Goal: Task Accomplishment & Management: Complete application form

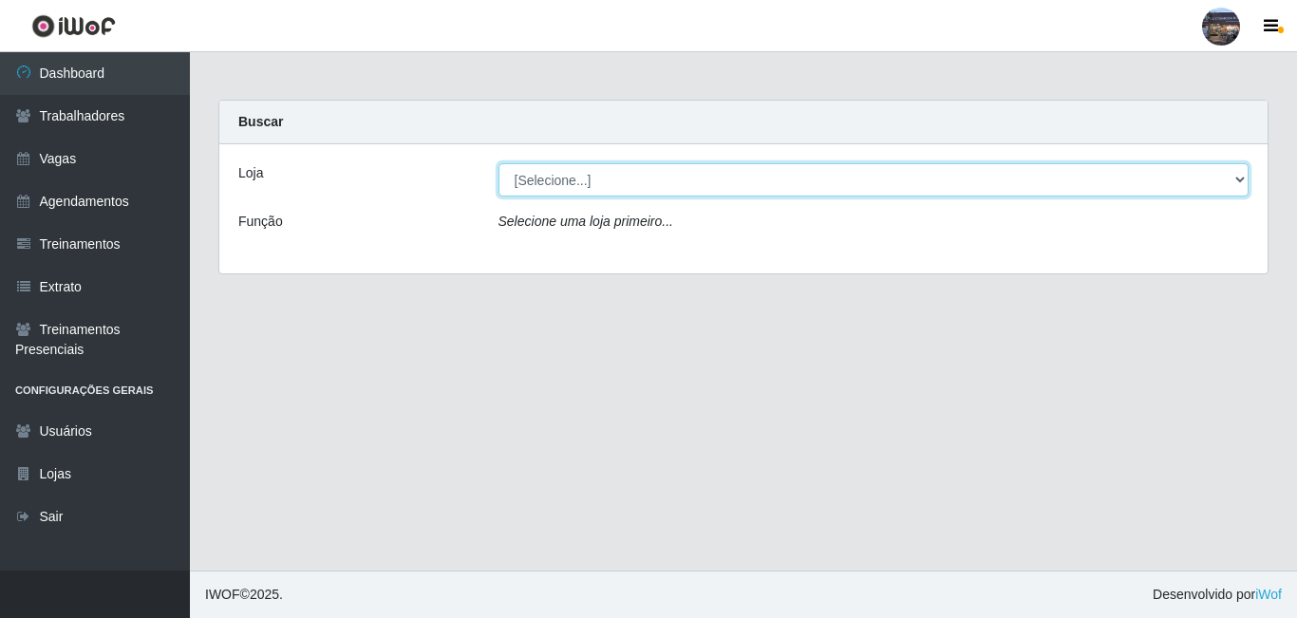
click at [533, 192] on select "[Selecione...] Gostinho da Roça" at bounding box center [873, 179] width 751 height 33
select select "303"
click at [498, 163] on select "[Selecione...] Gostinho da Roça" at bounding box center [873, 179] width 751 height 33
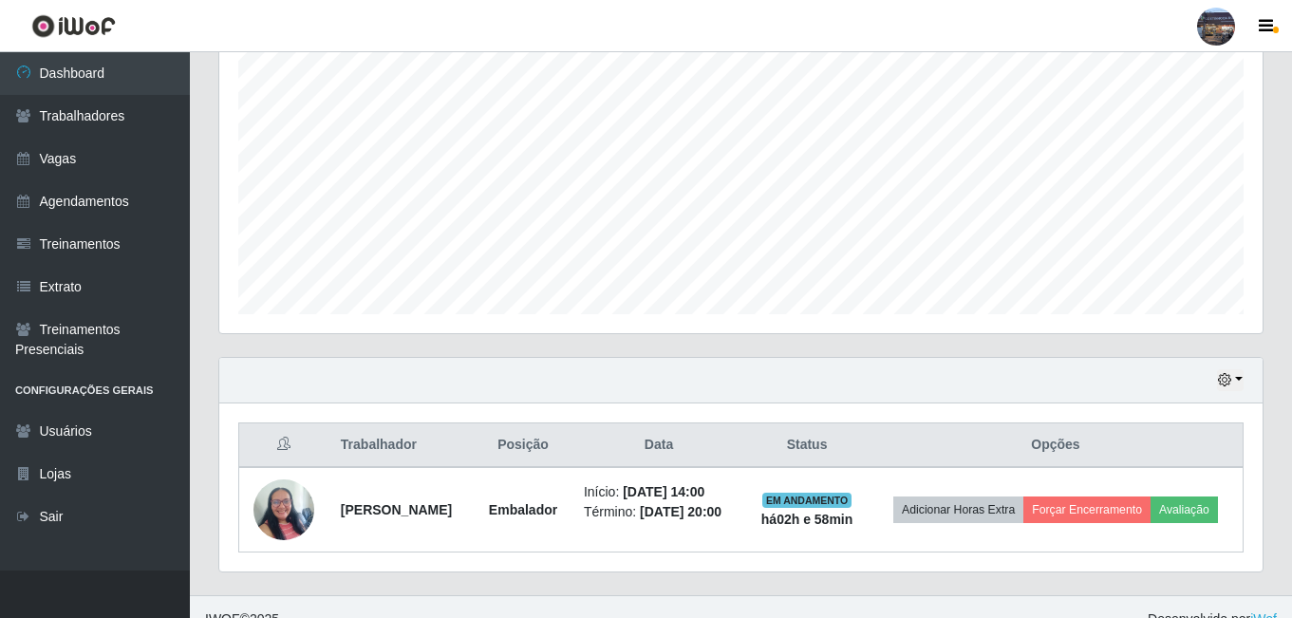
scroll to position [423, 0]
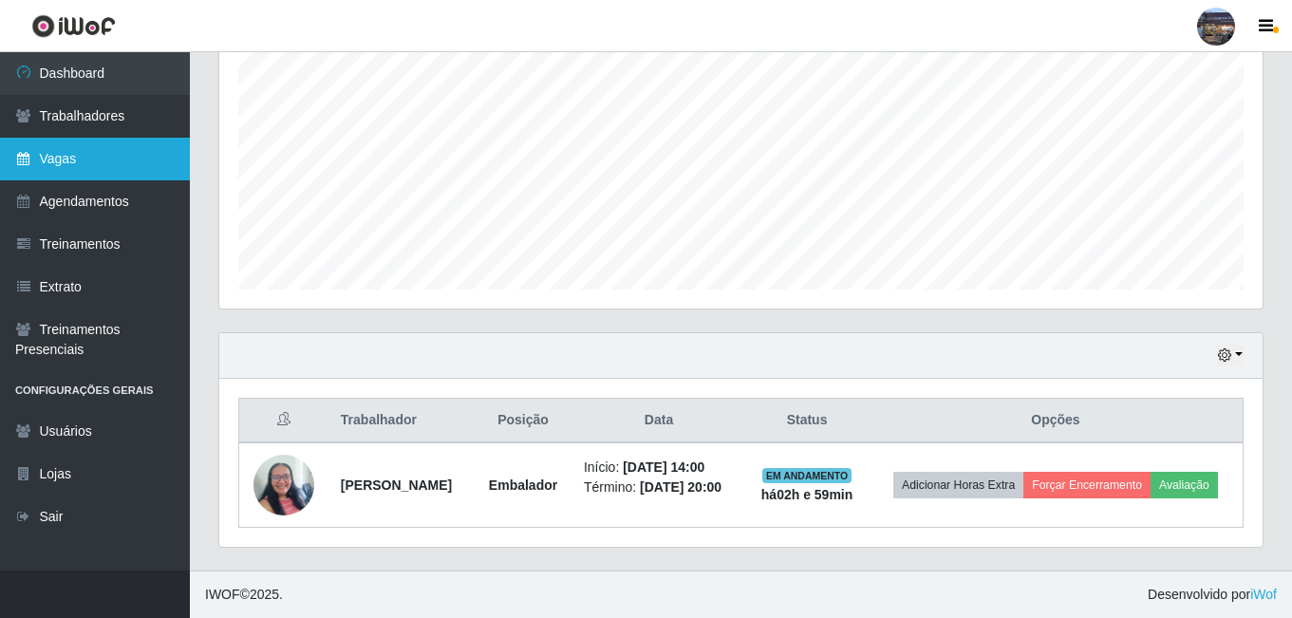
click at [98, 163] on link "Vagas" at bounding box center [95, 159] width 190 height 43
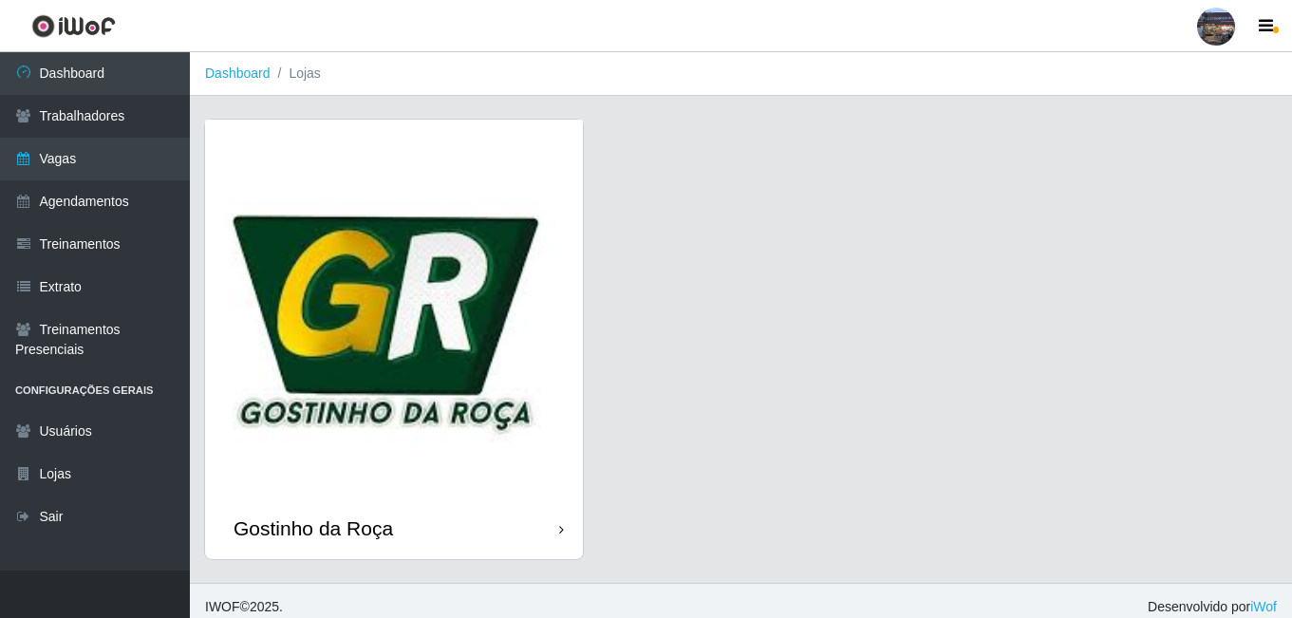
click at [427, 290] on img at bounding box center [394, 309] width 378 height 378
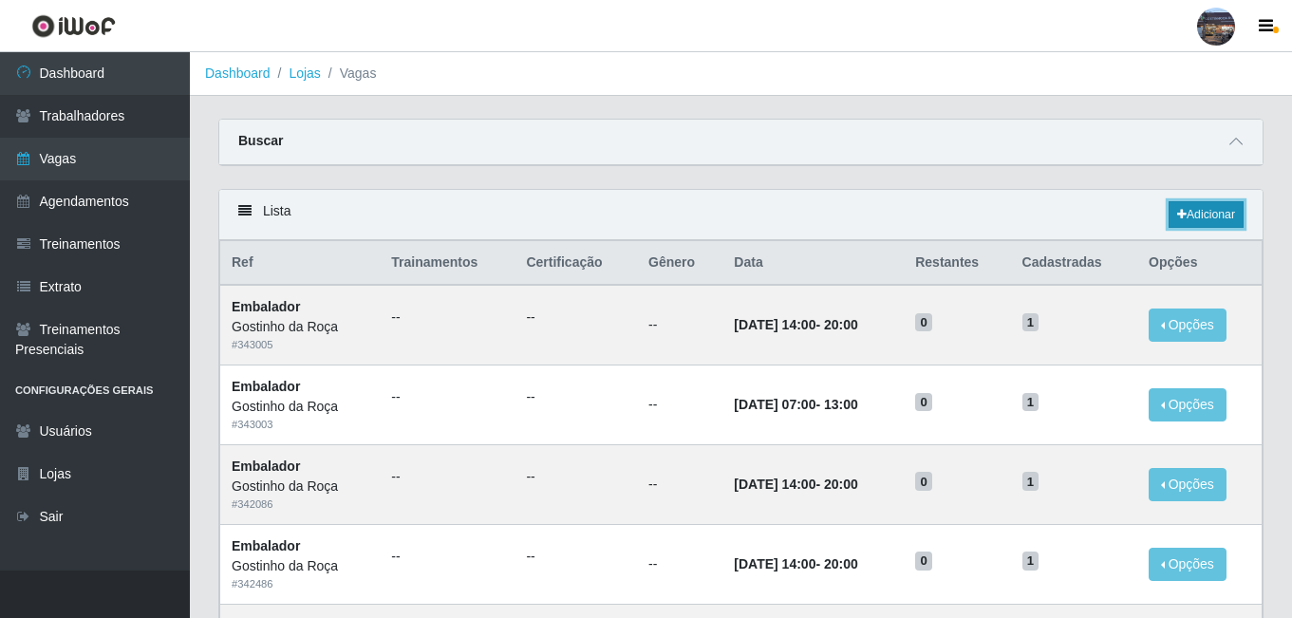
click at [1178, 220] on icon at bounding box center [1181, 214] width 9 height 11
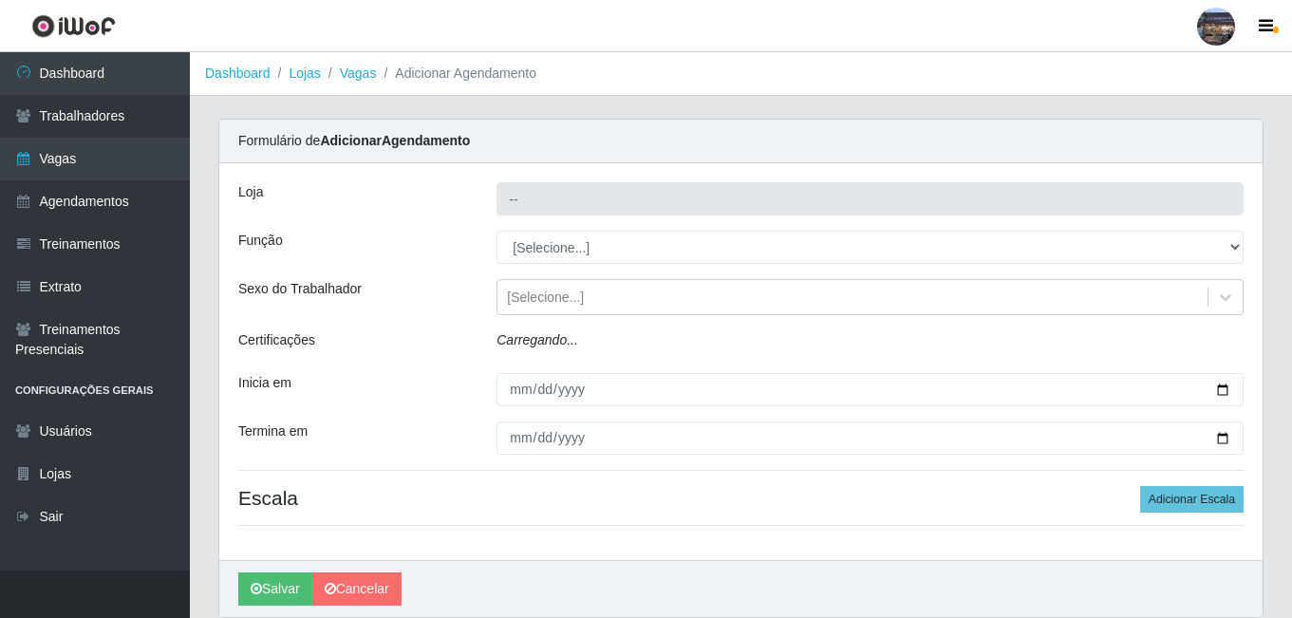
type input "Gostinho da Roça"
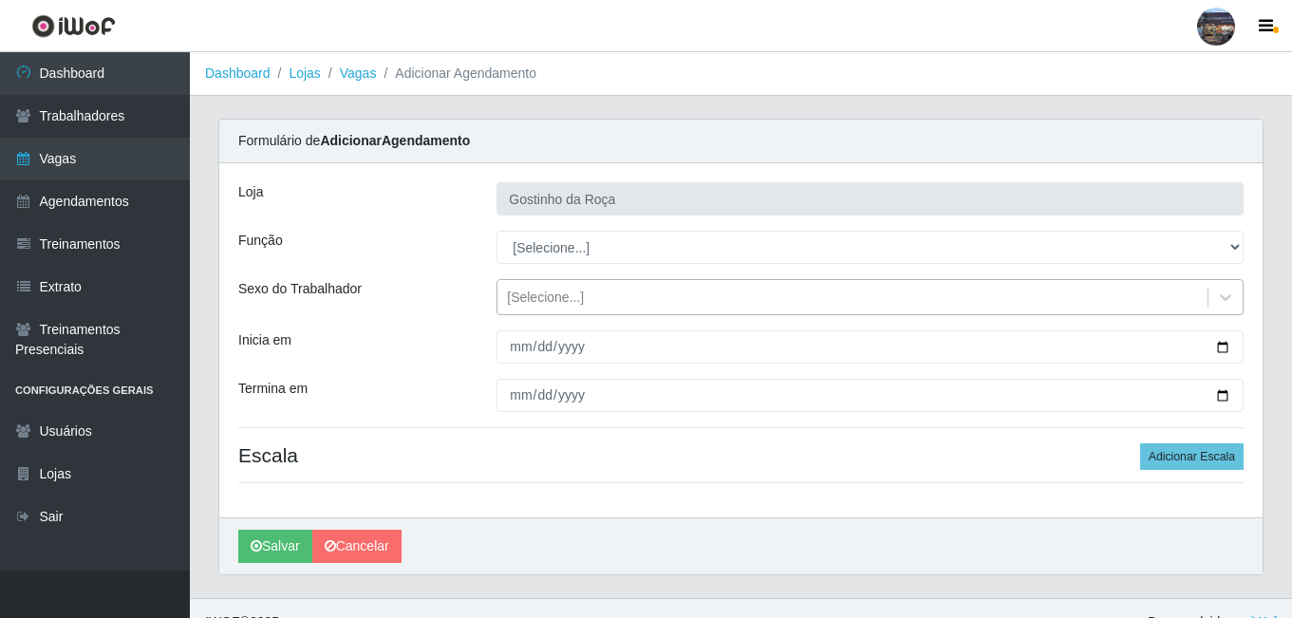
click at [684, 302] on div "[Selecione...]" at bounding box center [853, 297] width 710 height 31
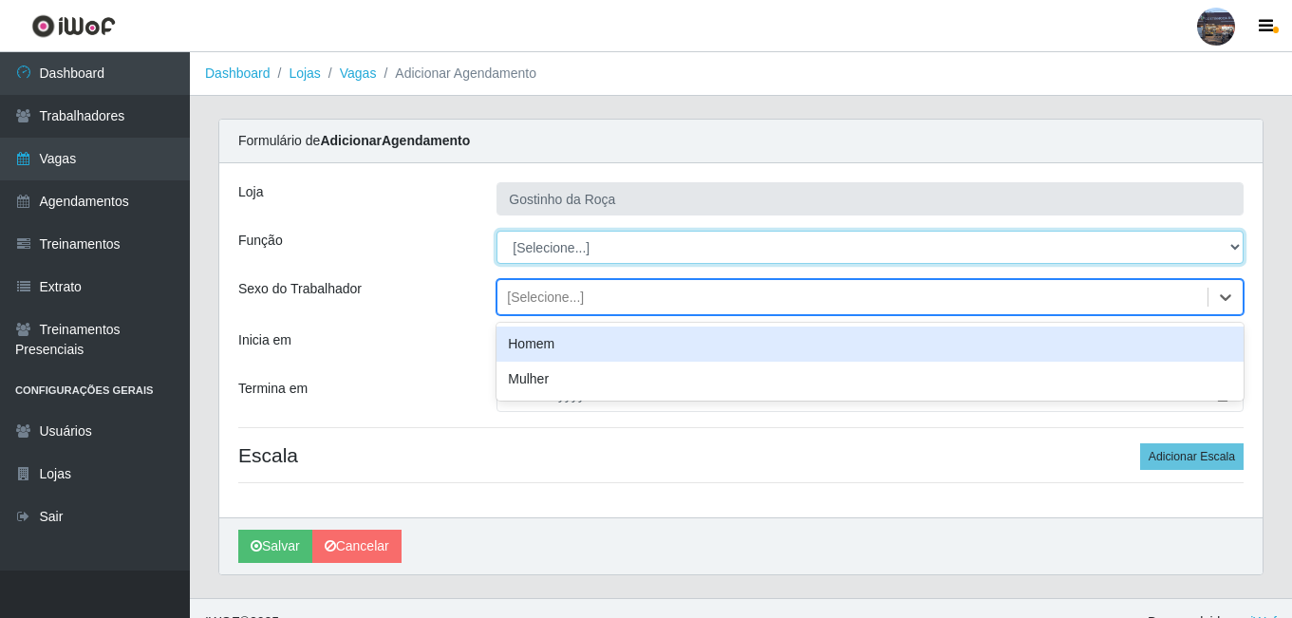
click at [619, 248] on select "[Selecione...] ASG ASG + ASG ++ Embalador Embalador + Embalador ++ Operador de …" at bounding box center [870, 247] width 747 height 33
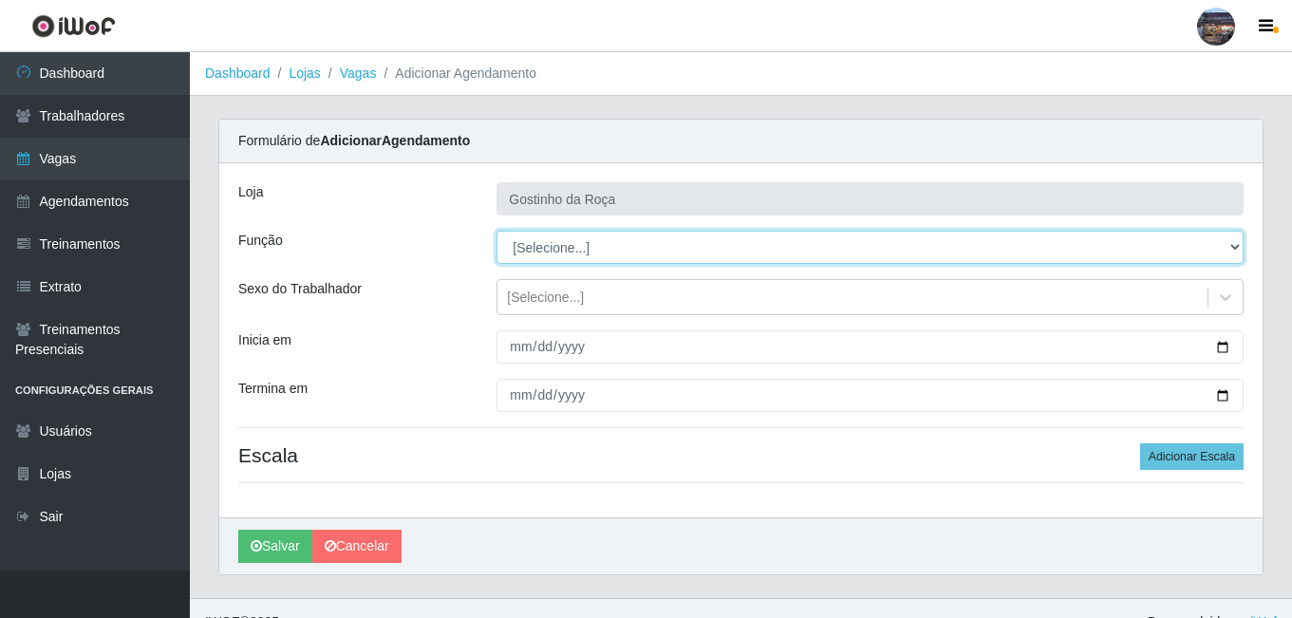
select select "1"
click at [497, 231] on select "[Selecione...] ASG ASG + ASG ++ Embalador Embalador + Embalador ++ Operador de …" at bounding box center [870, 247] width 747 height 33
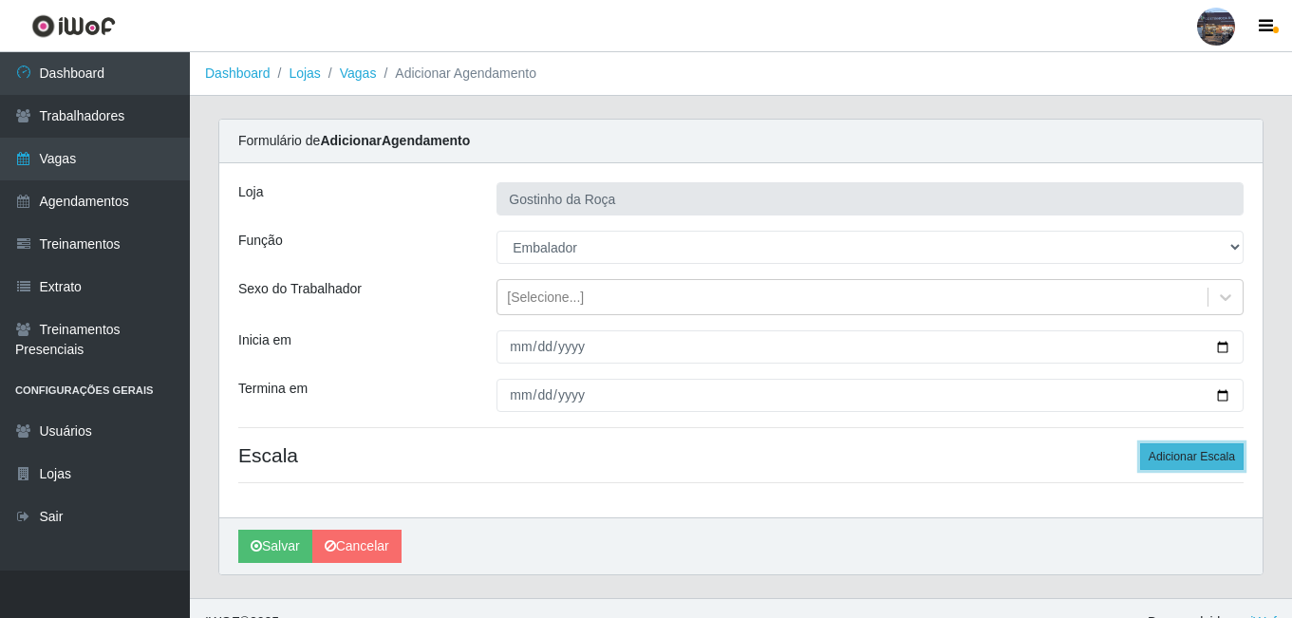
click at [1213, 451] on button "Adicionar Escala" at bounding box center [1191, 456] width 103 height 27
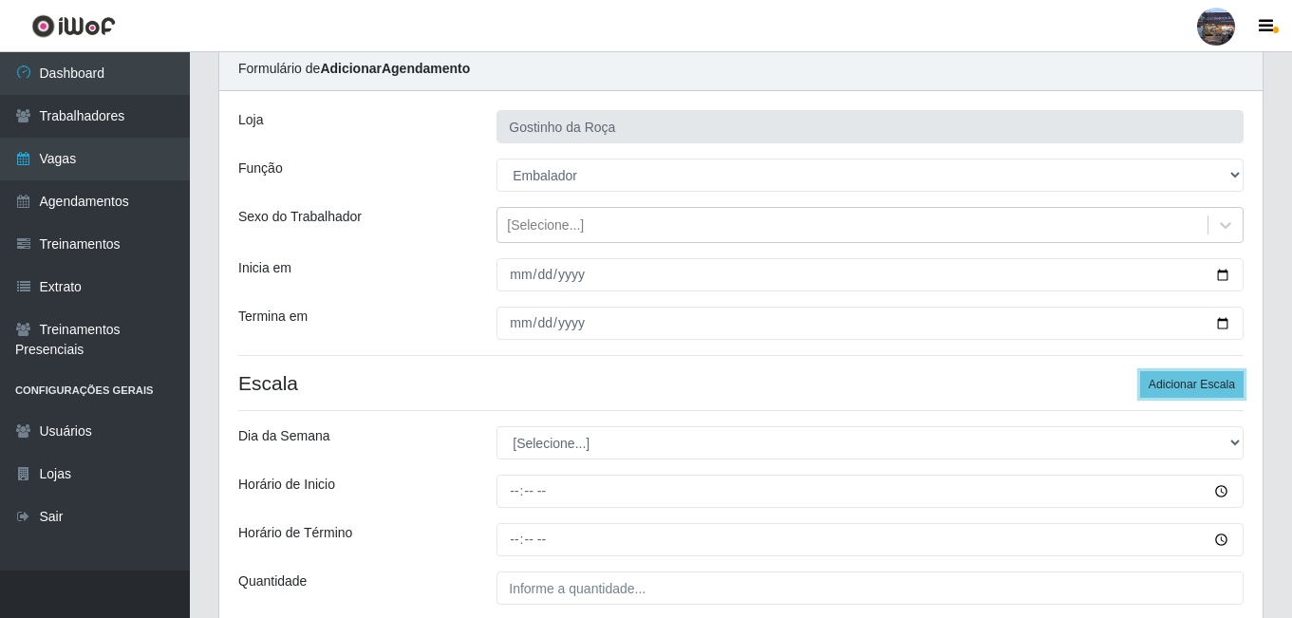
scroll to position [237, 0]
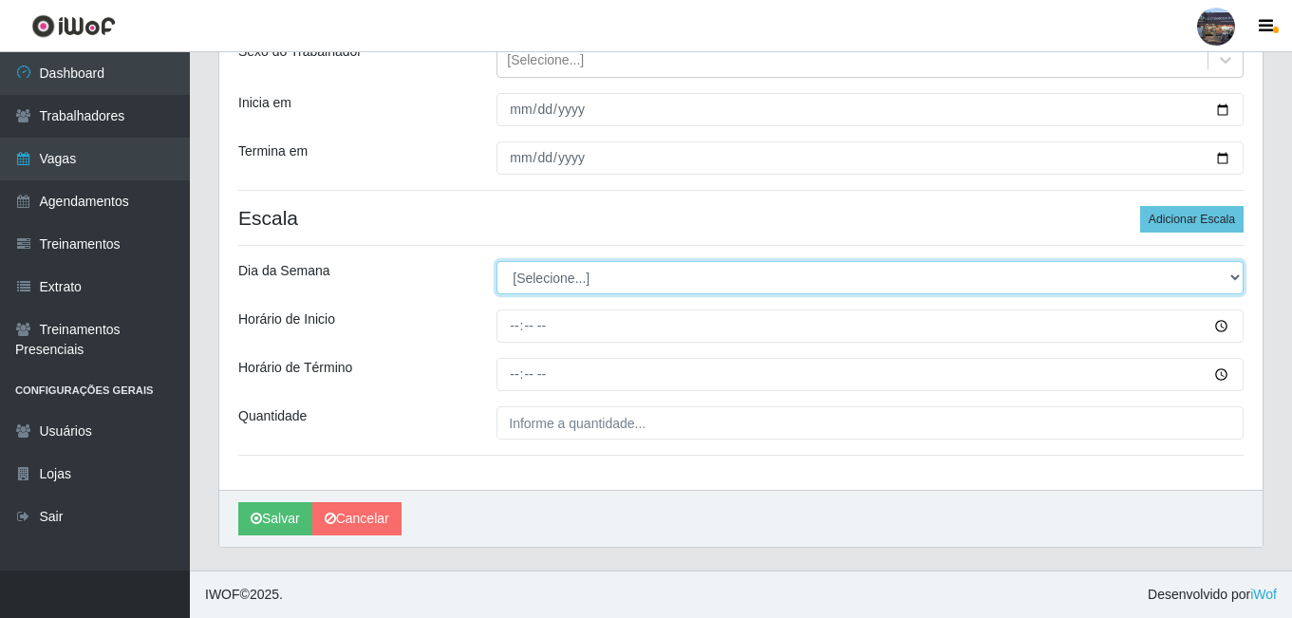
click at [584, 278] on select "[Selecione...] Segunda Terça Quarta Quinta Sexta Sábado Domingo" at bounding box center [870, 277] width 747 height 33
select select "3"
click at [497, 261] on select "[Selecione...] Segunda Terça Quarta Quinta Sexta Sábado Domingo" at bounding box center [870, 277] width 747 height 33
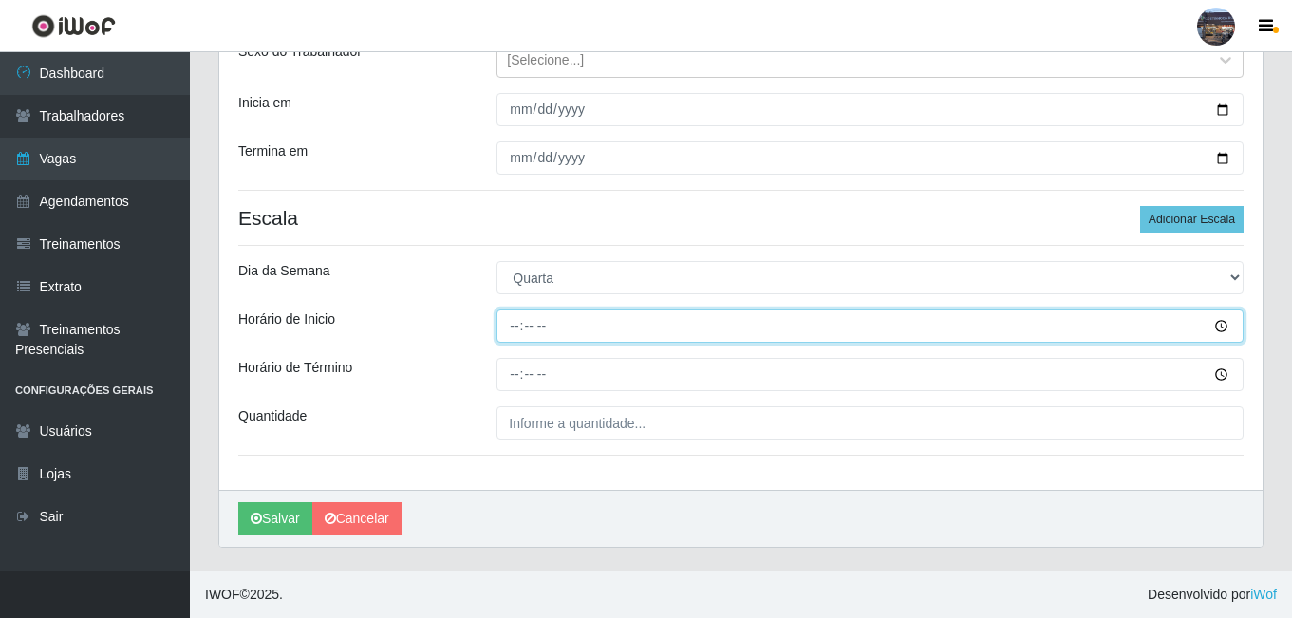
click at [514, 327] on input "Horário de Inicio" at bounding box center [870, 326] width 747 height 33
type input "14:00"
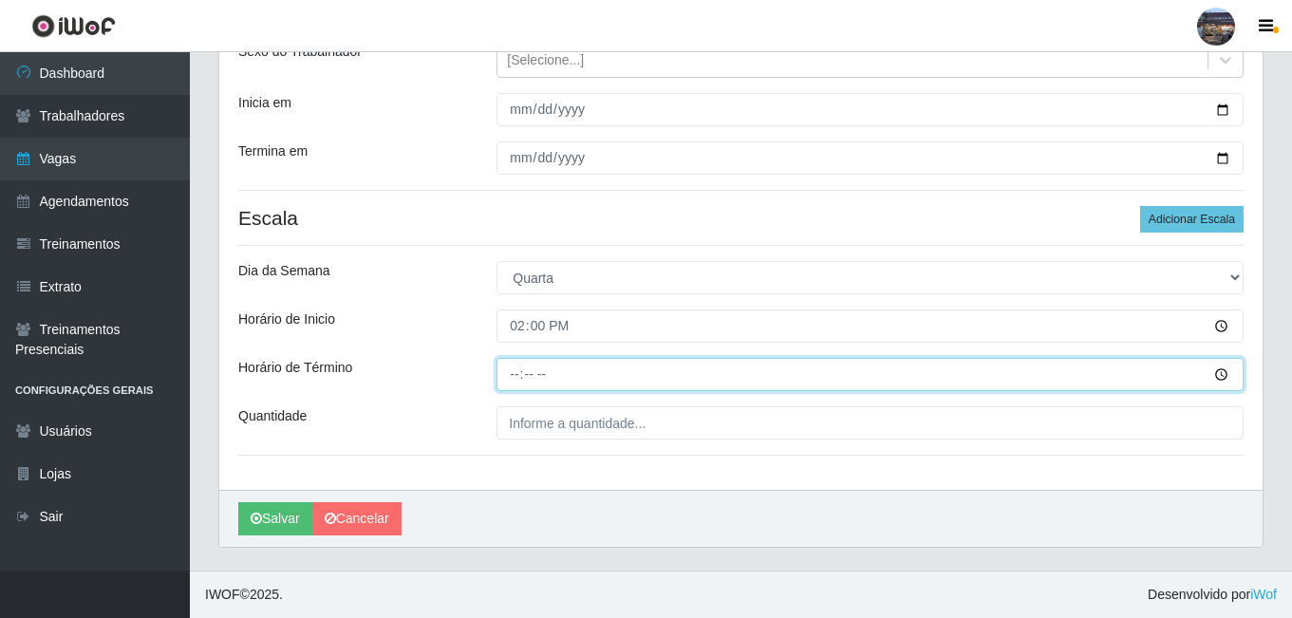
click at [511, 364] on input "Horário de Término" at bounding box center [870, 374] width 747 height 33
type input "20:00"
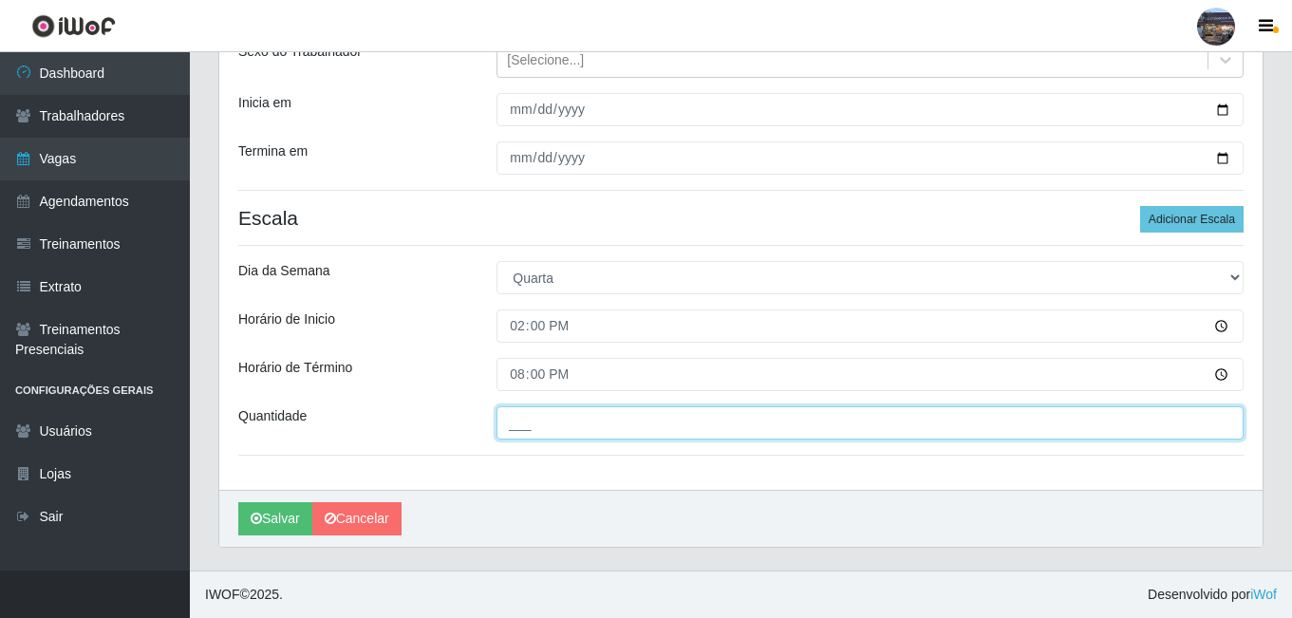
click at [553, 429] on input "___" at bounding box center [870, 422] width 747 height 33
type input "1__"
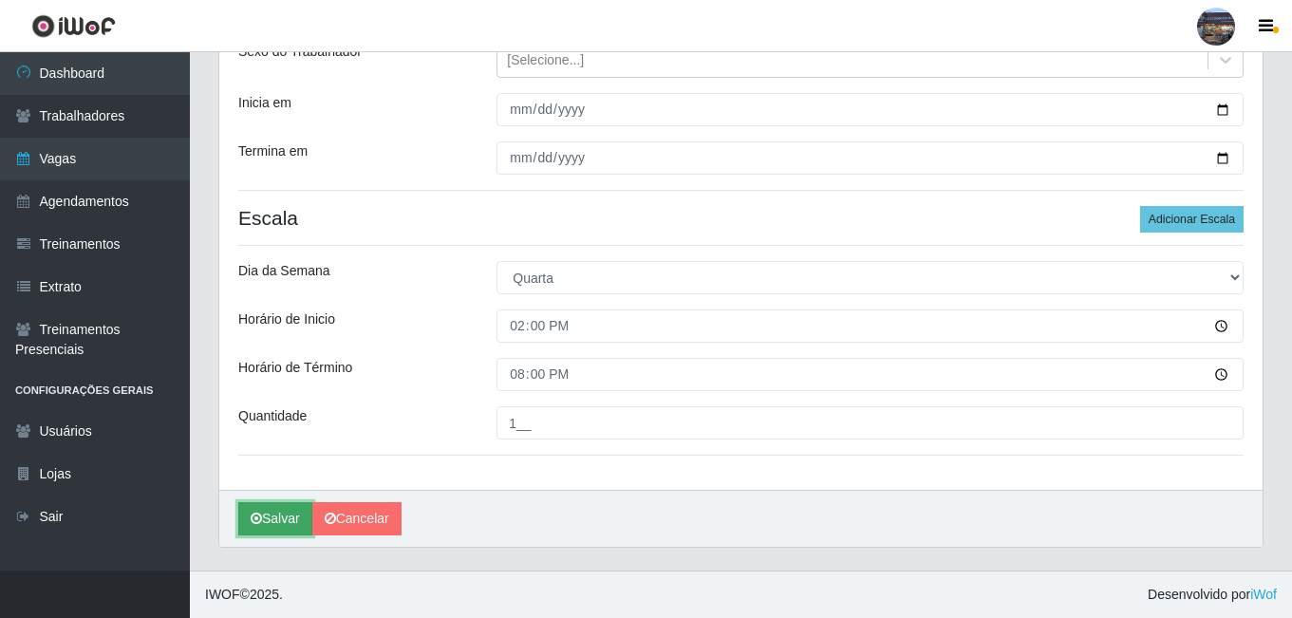
click at [287, 518] on button "Salvar" at bounding box center [275, 518] width 74 height 33
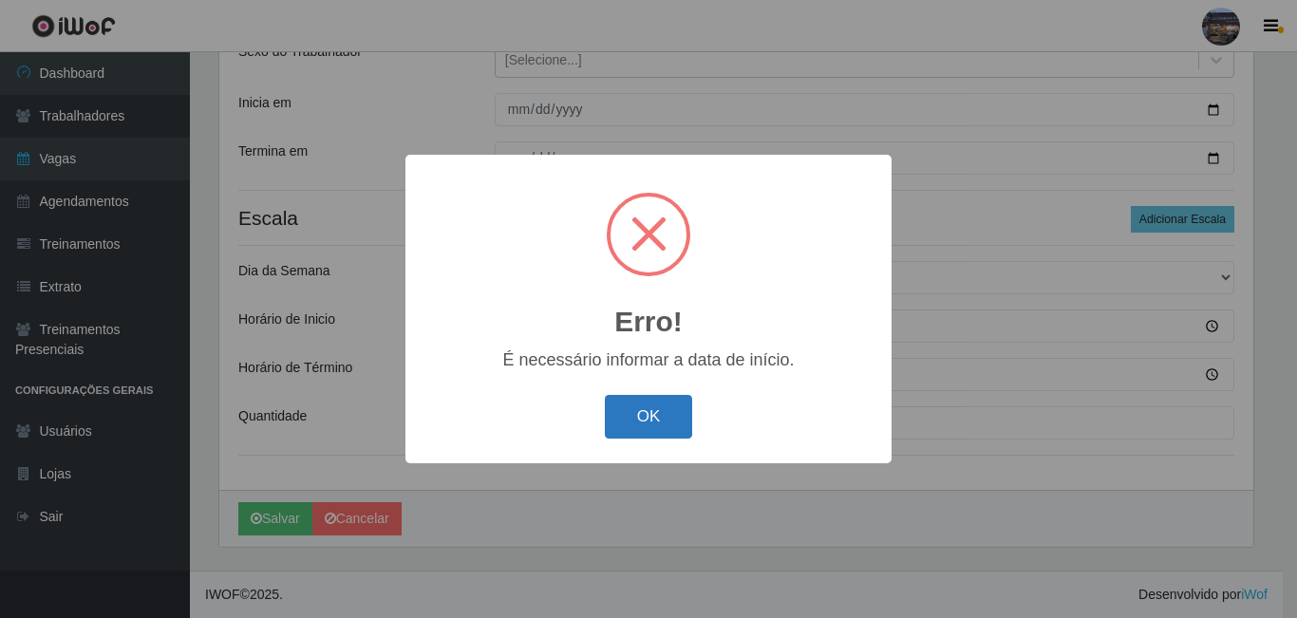
click at [639, 425] on button "OK" at bounding box center [649, 417] width 88 height 45
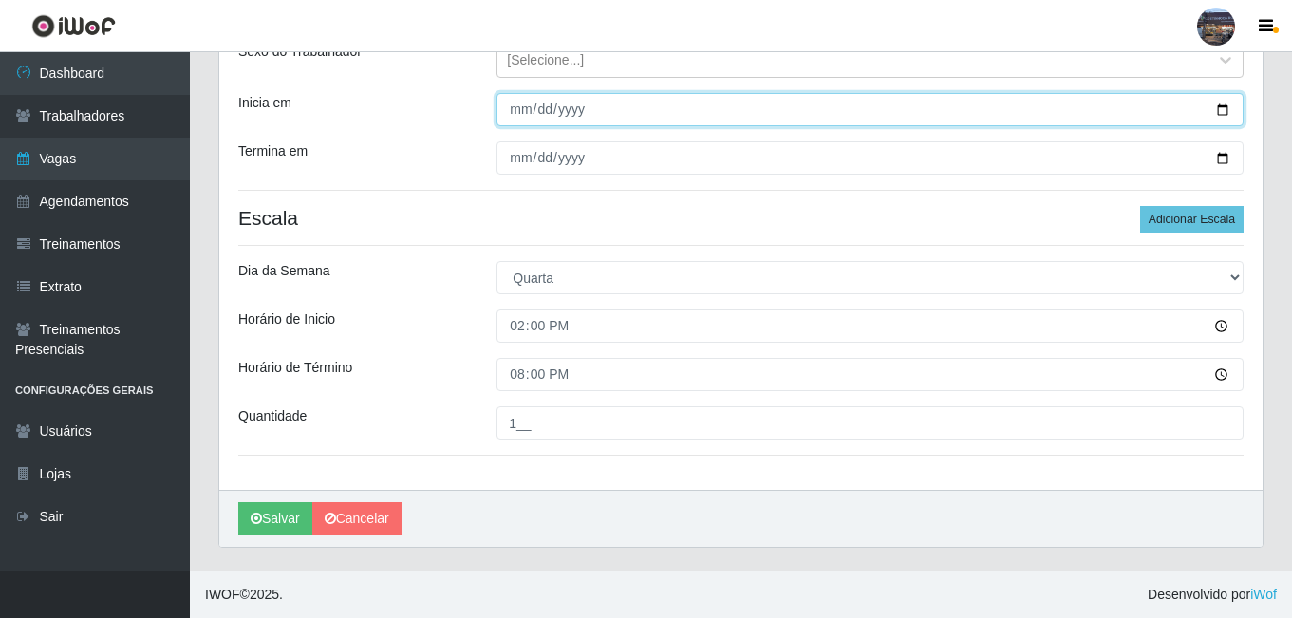
click at [548, 105] on input "Inicia em" at bounding box center [870, 109] width 747 height 33
click at [1225, 111] on input "Inicia em" at bounding box center [870, 109] width 747 height 33
type input "[DATE]"
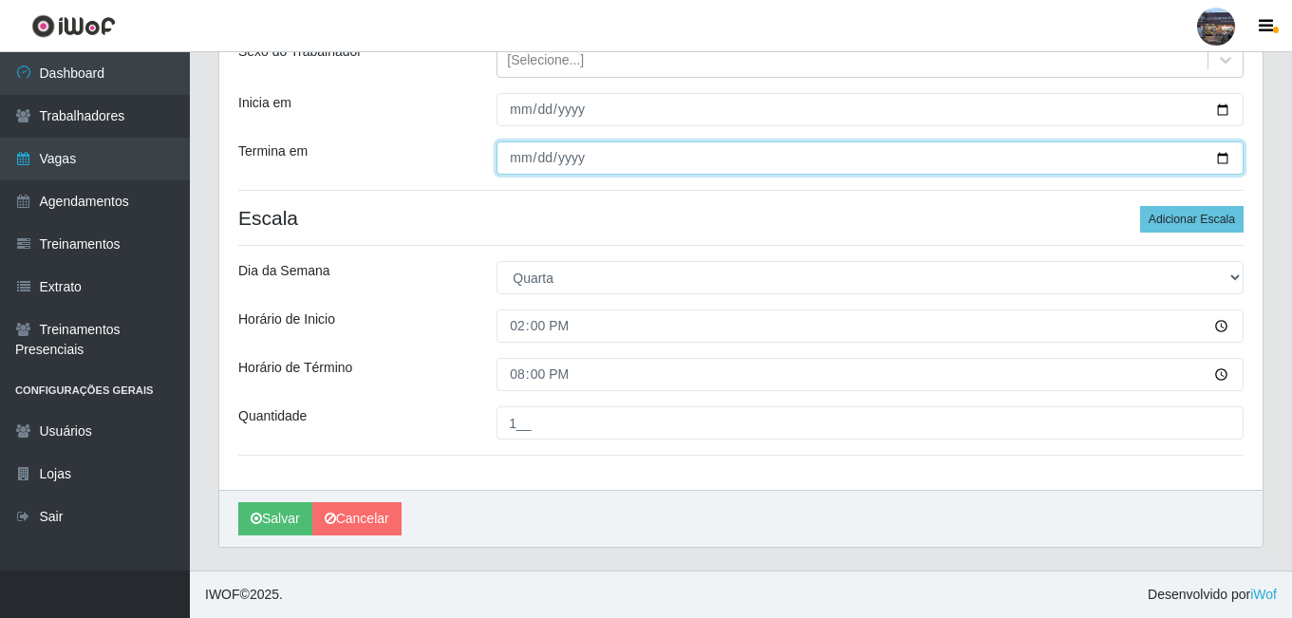
drag, startPoint x: 592, startPoint y: 164, endPoint x: 689, endPoint y: 175, distance: 97.4
click at [594, 164] on input "Termina em" at bounding box center [870, 157] width 747 height 33
click at [1217, 160] on input "Termina em" at bounding box center [870, 157] width 747 height 33
type input "[DATE]"
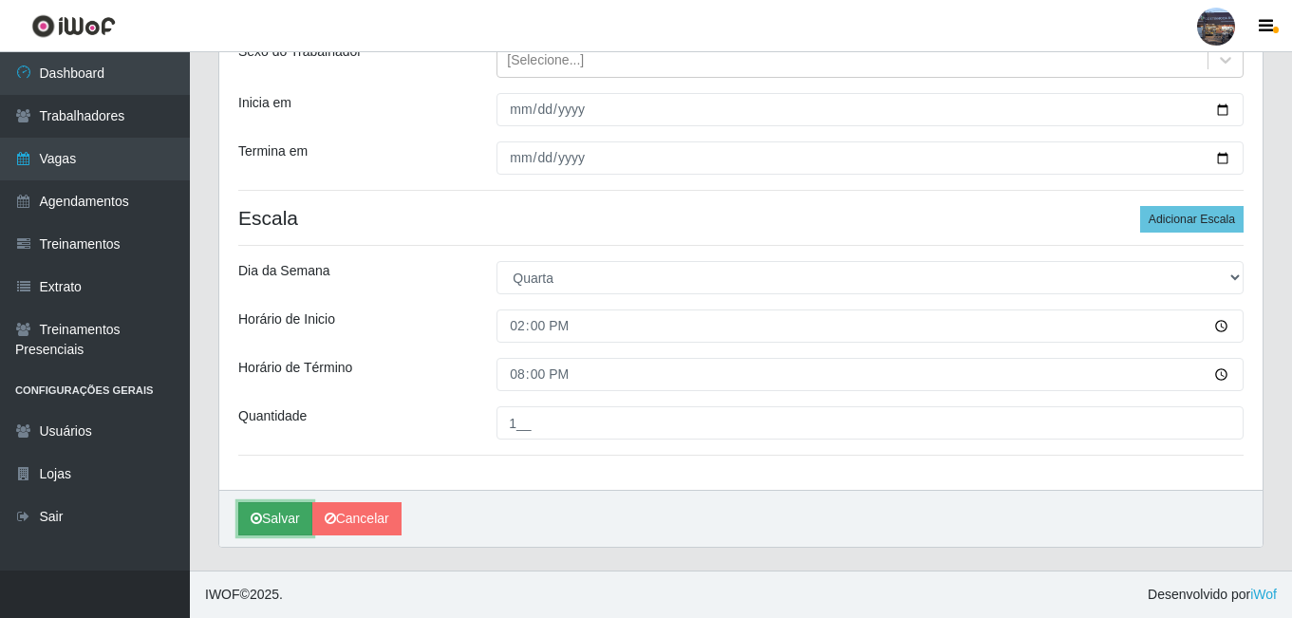
click at [262, 528] on button "Salvar" at bounding box center [275, 518] width 74 height 33
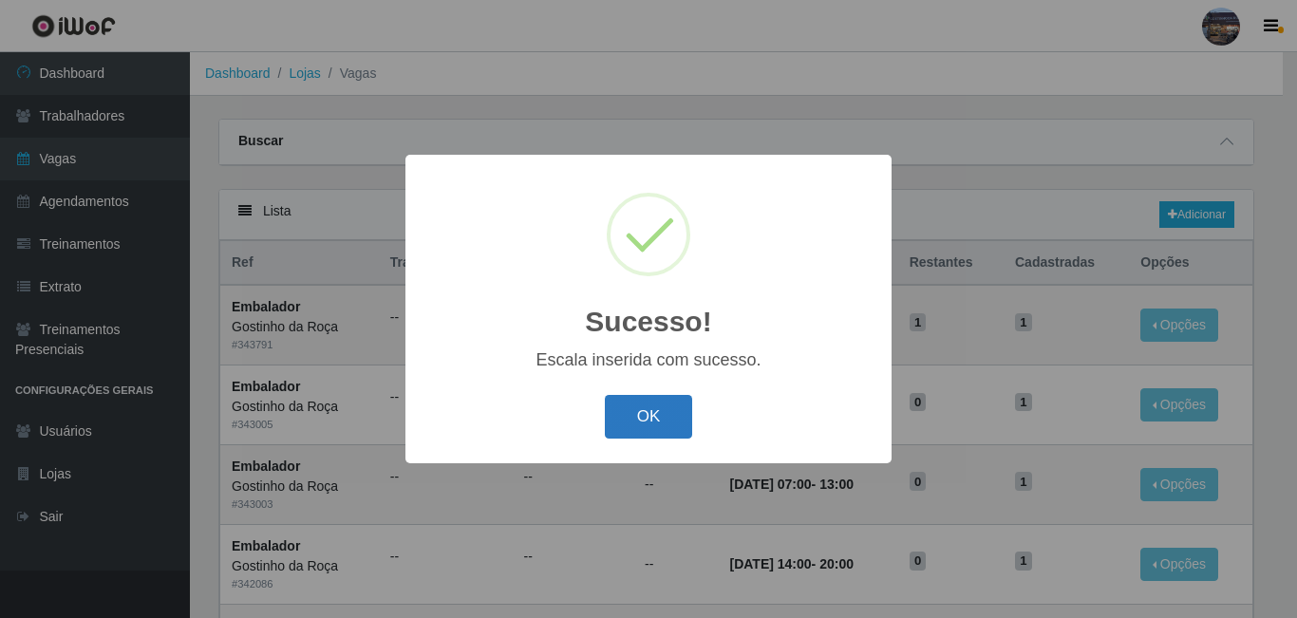
click at [644, 433] on button "OK" at bounding box center [649, 417] width 88 height 45
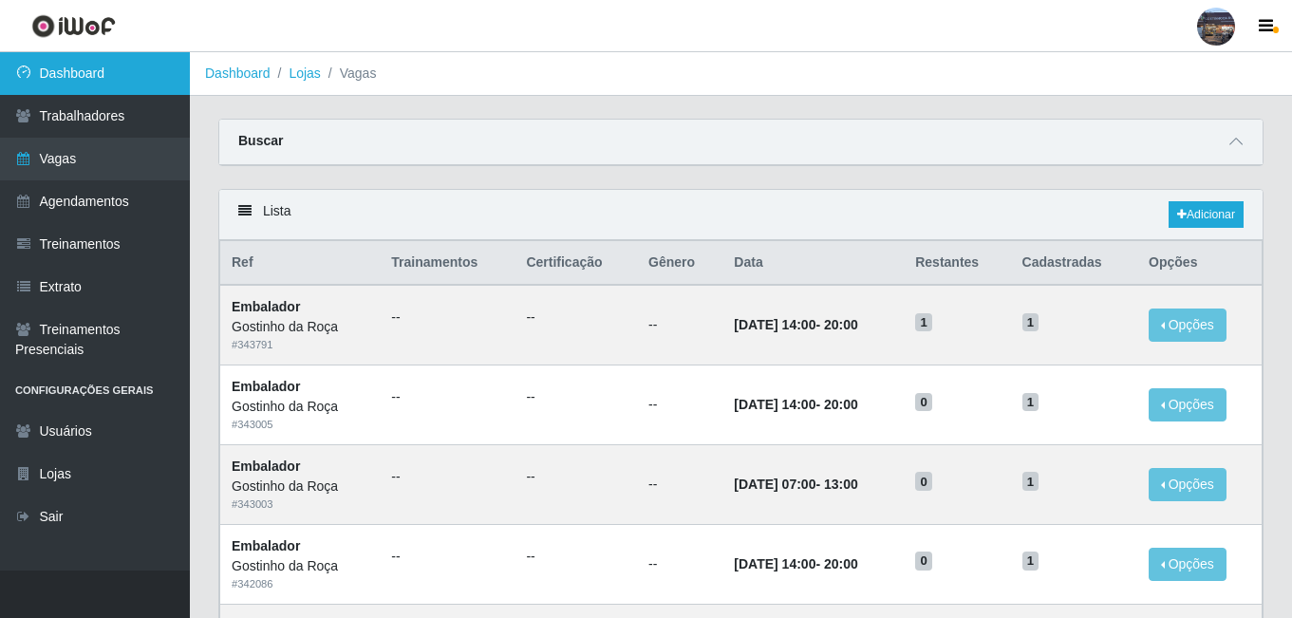
click at [124, 81] on link "Dashboard" at bounding box center [95, 73] width 190 height 43
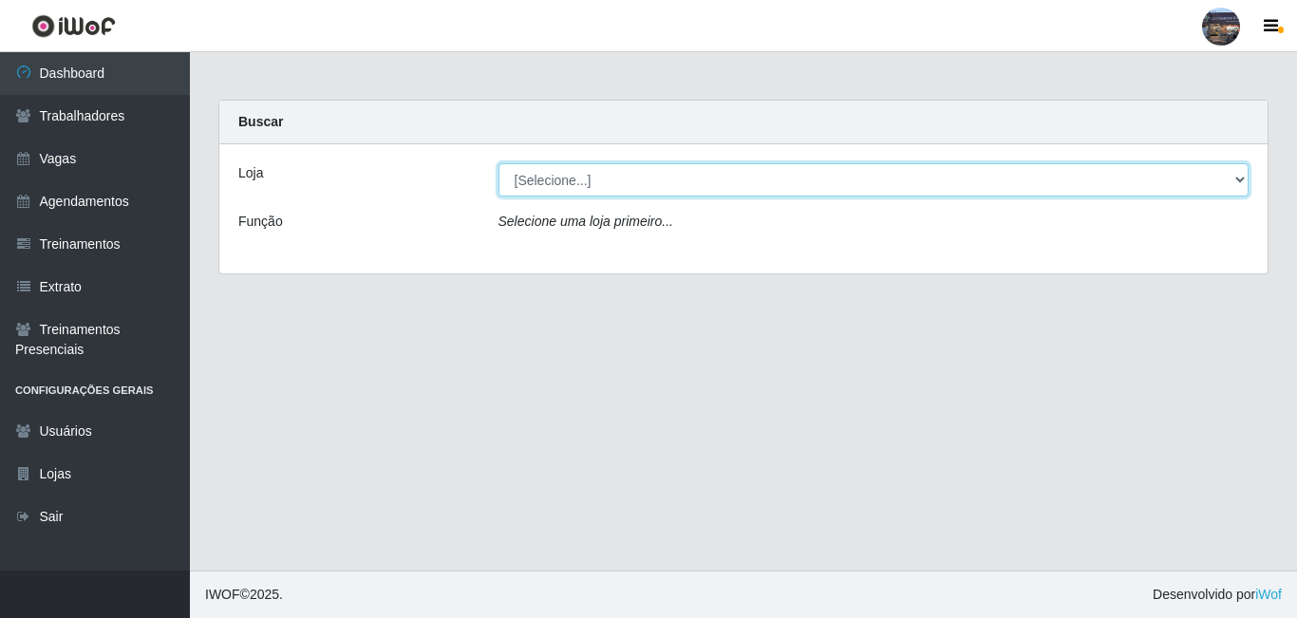
click at [574, 186] on select "[Selecione...] Gostinho da Roça" at bounding box center [873, 179] width 751 height 33
select select "303"
click at [498, 163] on select "[Selecione...] Gostinho da Roça" at bounding box center [873, 179] width 751 height 33
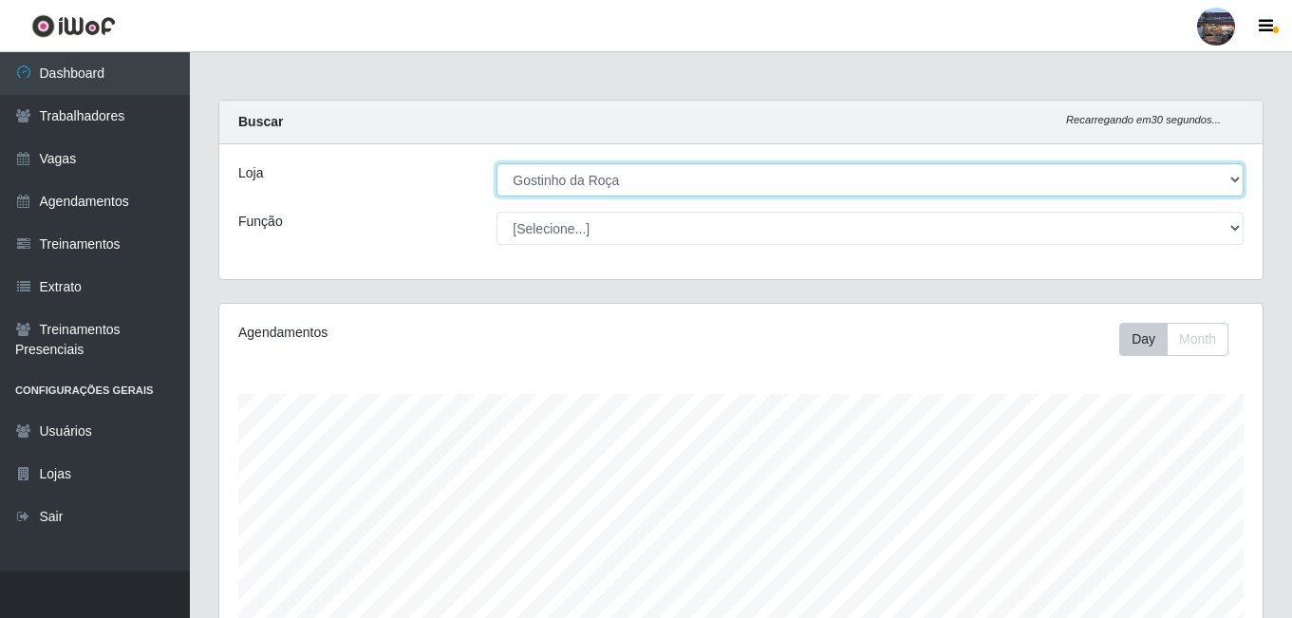
scroll to position [394, 1044]
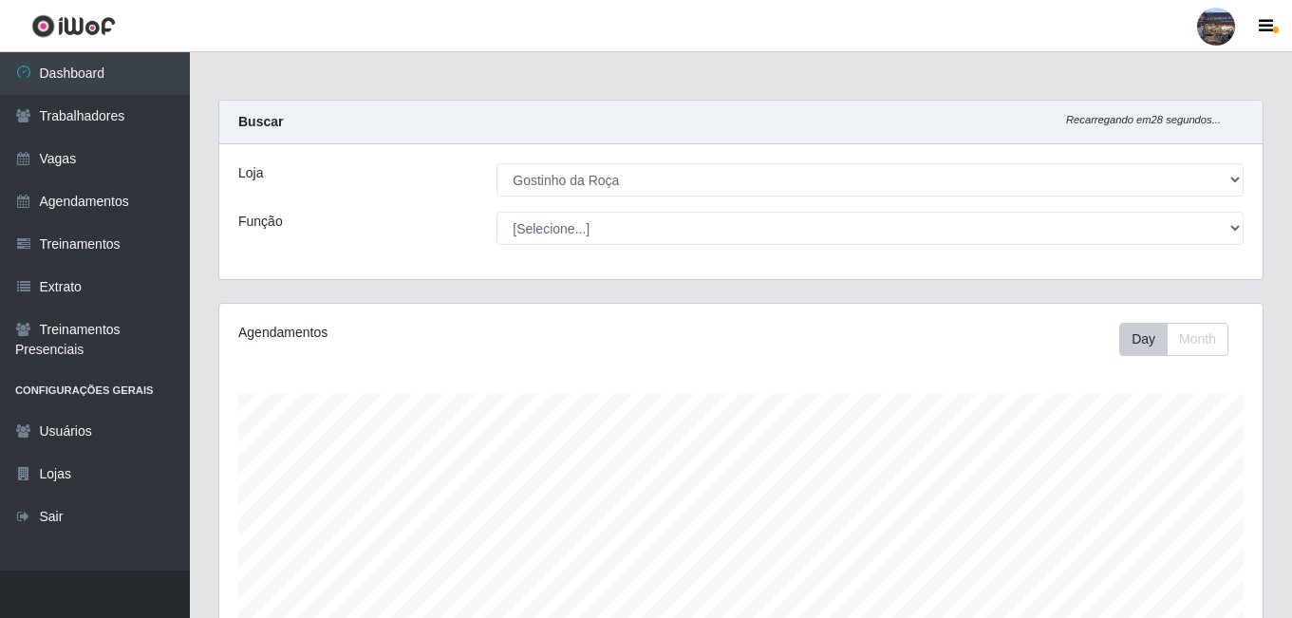
drag, startPoint x: 1291, startPoint y: 254, endPoint x: 1296, endPoint y: 373, distance: 119.7
click at [1292, 455] on html "Perfil Alterar Senha Sair Dashboard Trabalhadores Vagas Agendamentos Treinament…" at bounding box center [646, 503] width 1292 height 1007
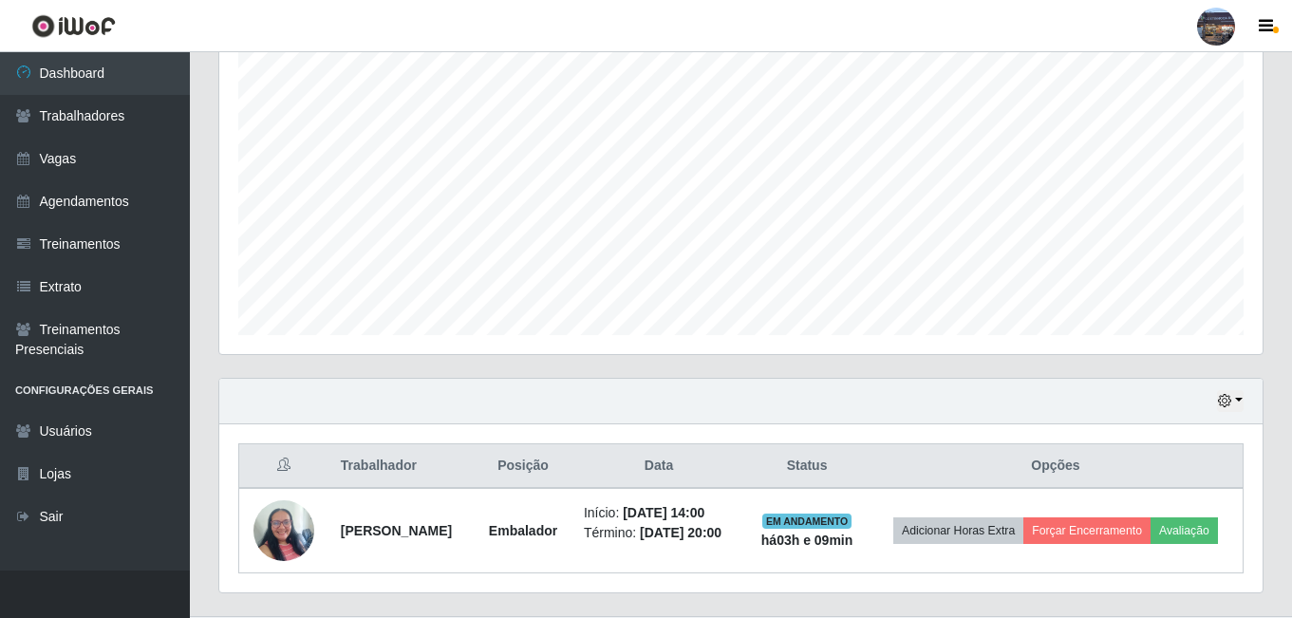
scroll to position [423, 0]
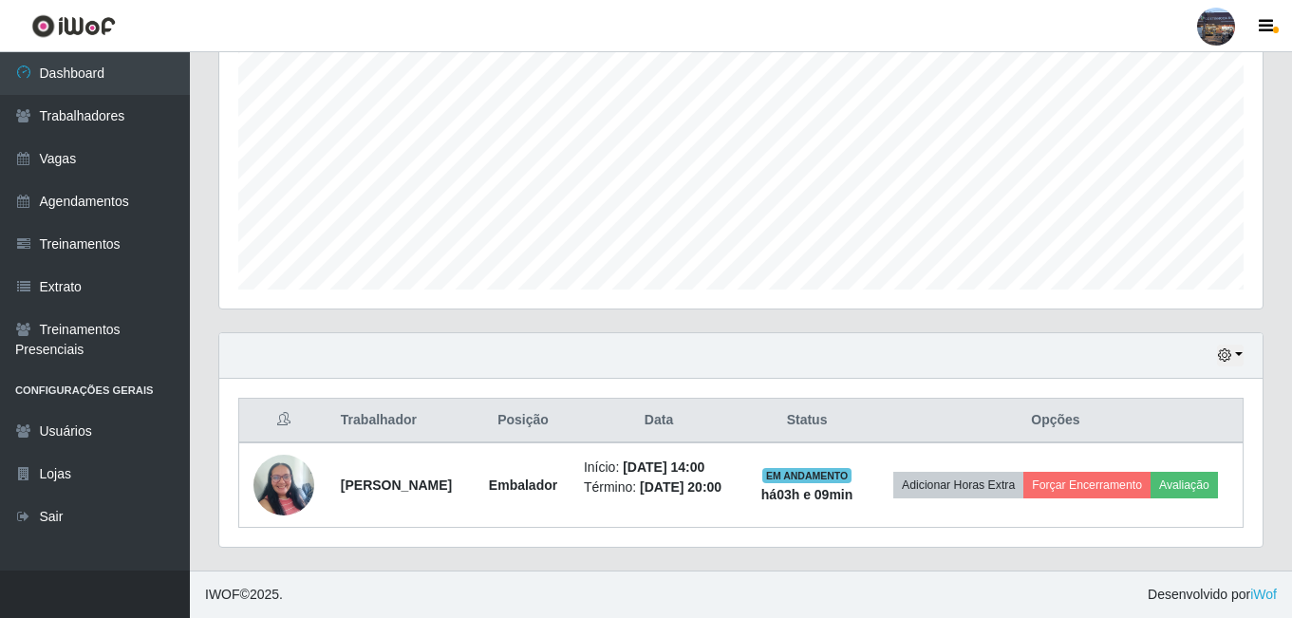
click at [947, 575] on footer "IWOF © 2025 . Desenvolvido por iWof" at bounding box center [741, 594] width 1102 height 47
